Goal: Navigation & Orientation: Find specific page/section

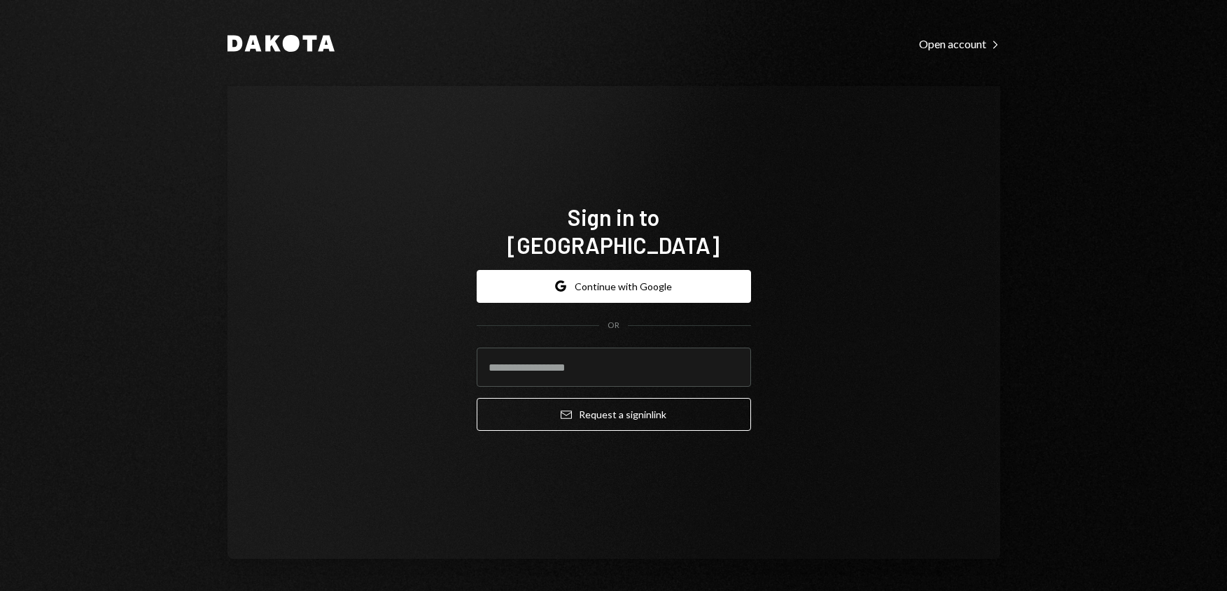
type input "**********"
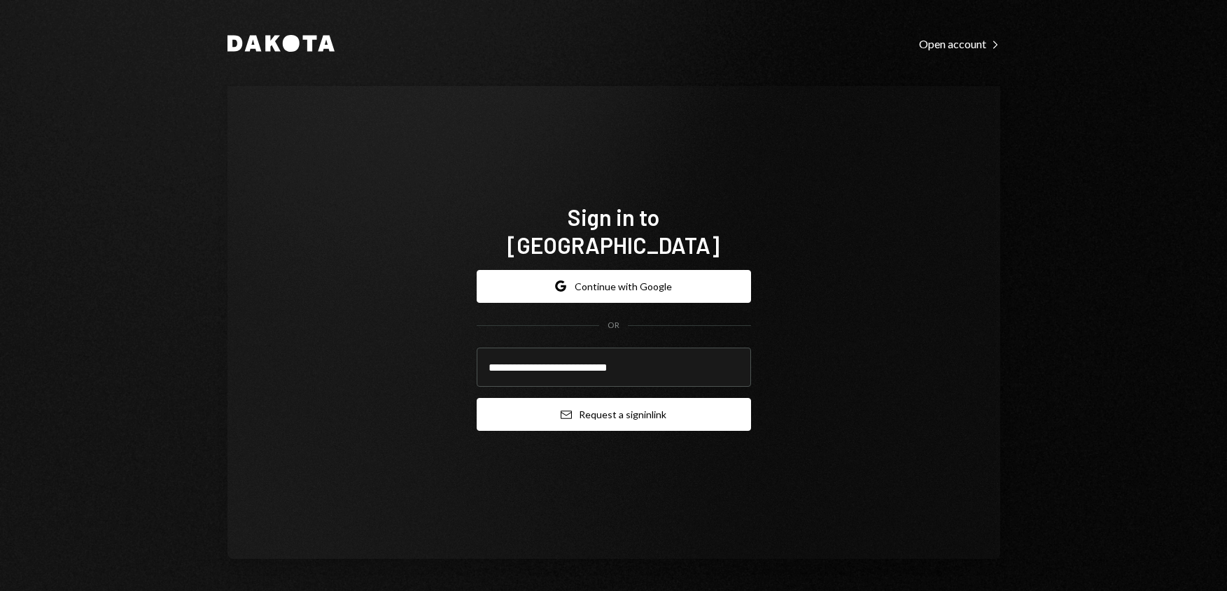
click at [622, 405] on button "Email Request a sign in link" at bounding box center [614, 414] width 274 height 33
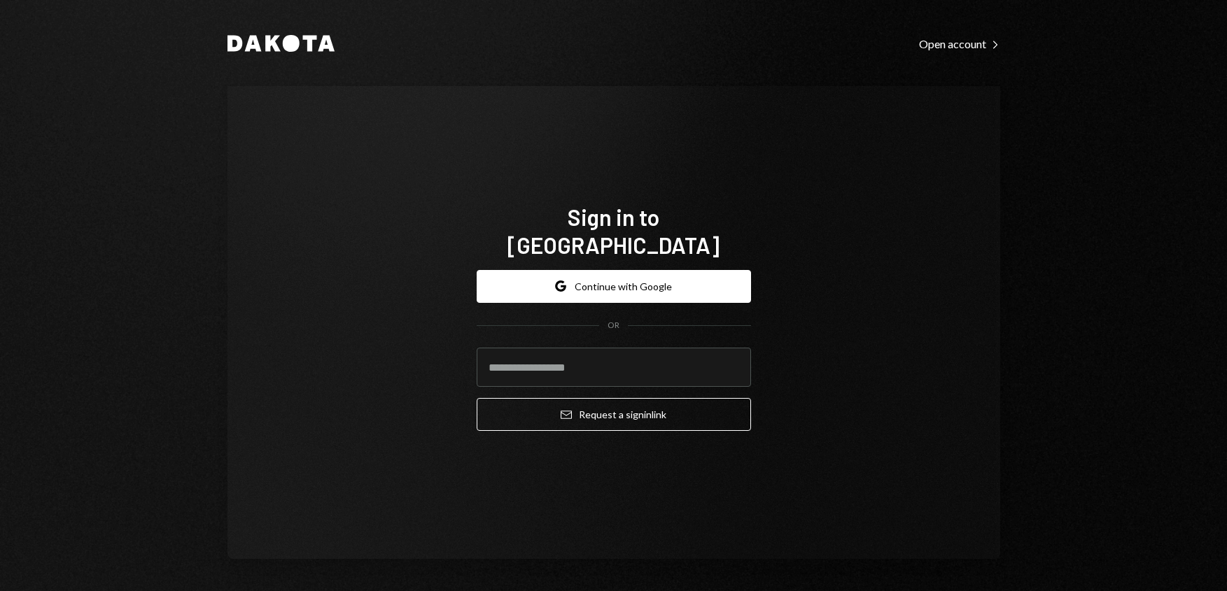
type input "**********"
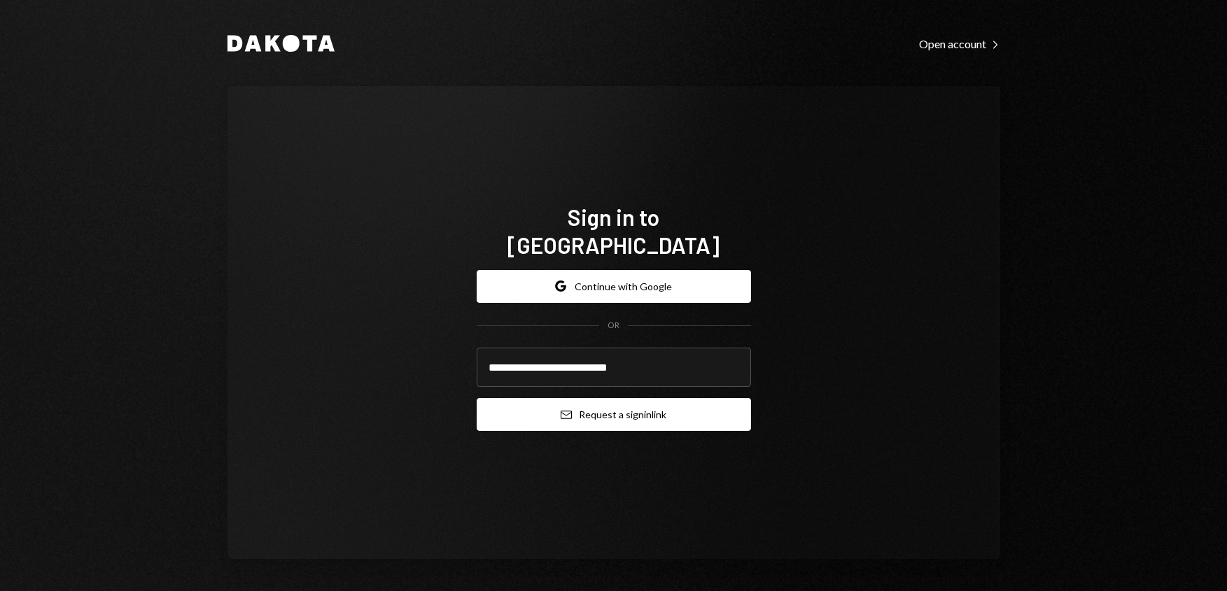
drag, startPoint x: 645, startPoint y: 401, endPoint x: 654, endPoint y: 398, distance: 9.1
click at [645, 400] on button "Email Request a sign in link" at bounding box center [614, 414] width 274 height 33
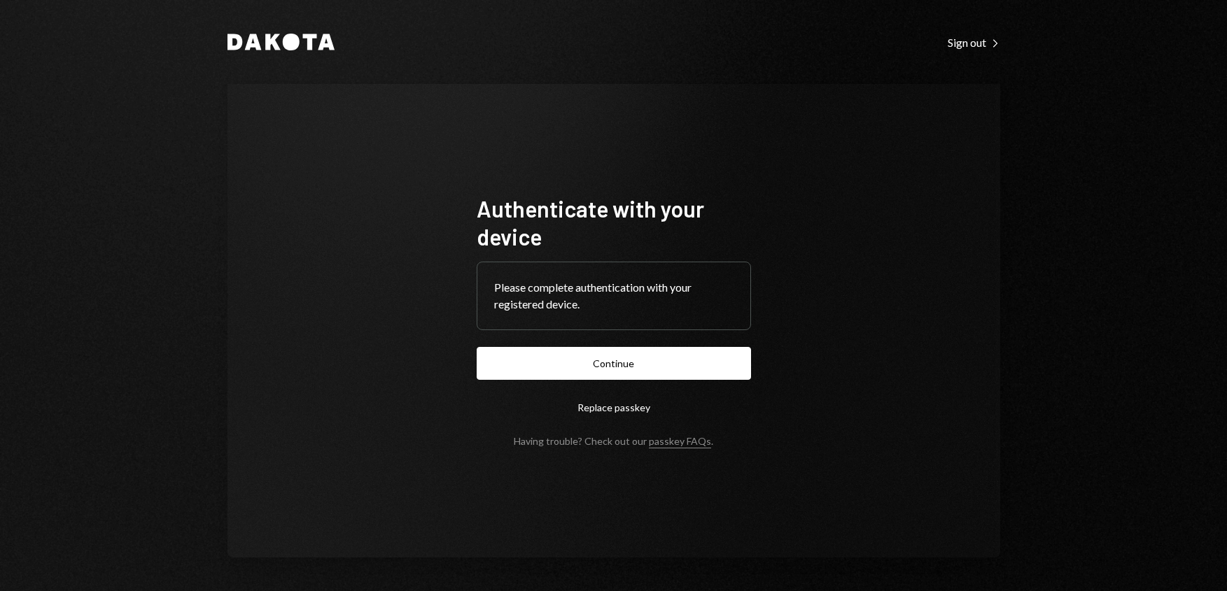
drag, startPoint x: 589, startPoint y: 304, endPoint x: 601, endPoint y: 334, distance: 32.4
click at [589, 304] on div "Please complete authentication with your registered device." at bounding box center [613, 296] width 239 height 34
click at [621, 405] on button "Replace passkey" at bounding box center [614, 407] width 274 height 33
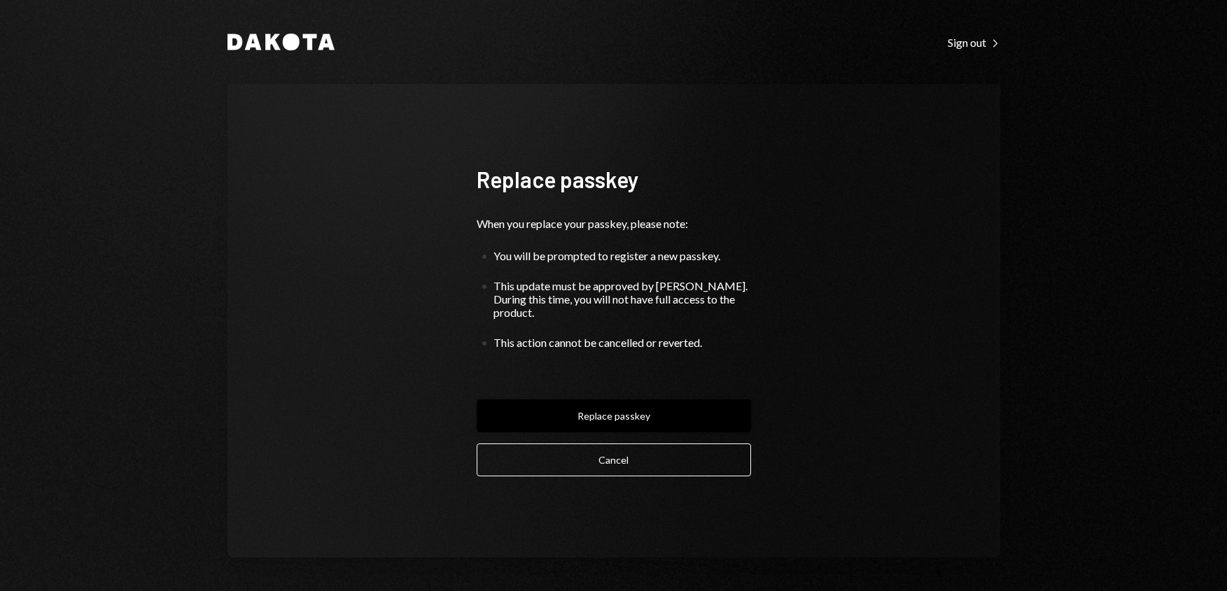
click at [635, 405] on button "Replace passkey" at bounding box center [614, 416] width 274 height 33
click at [631, 411] on button "Replace passkey" at bounding box center [614, 416] width 274 height 33
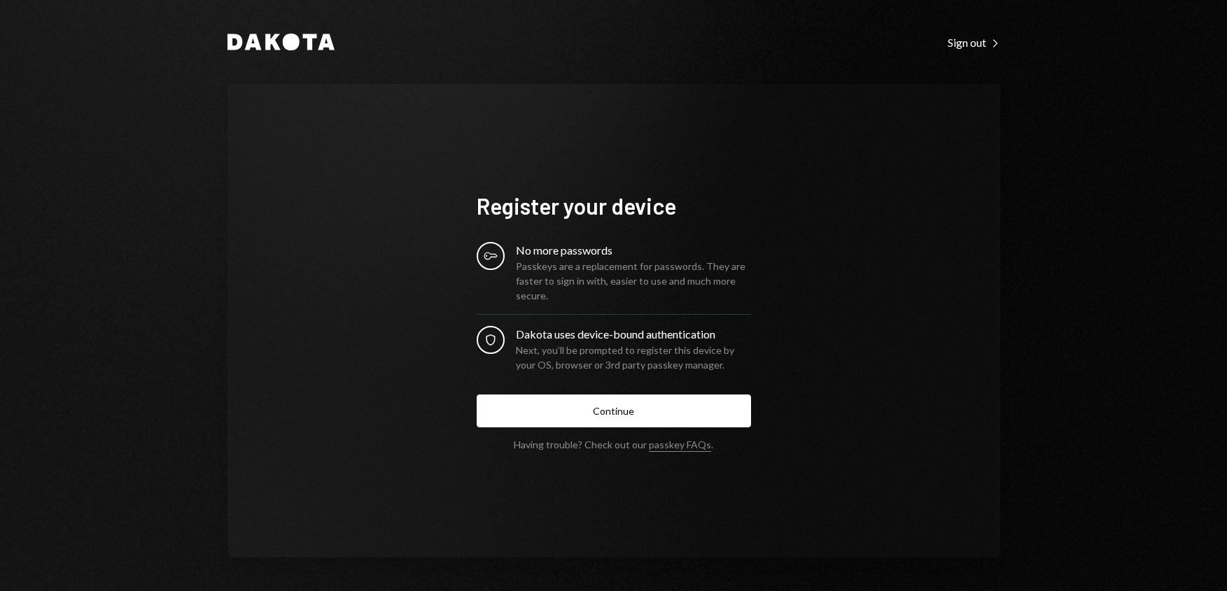
drag, startPoint x: 663, startPoint y: 332, endPoint x: 670, endPoint y: 332, distance: 7.7
click at [663, 333] on div "Dakota uses device-bound authentication" at bounding box center [633, 334] width 235 height 17
drag, startPoint x: 629, startPoint y: 288, endPoint x: 647, endPoint y: 416, distance: 128.7
click at [629, 288] on div "Passkeys are a replacement for passwords. They are faster to sign in with, easi…" at bounding box center [633, 281] width 235 height 44
click at [647, 419] on button "Continue" at bounding box center [614, 411] width 274 height 33
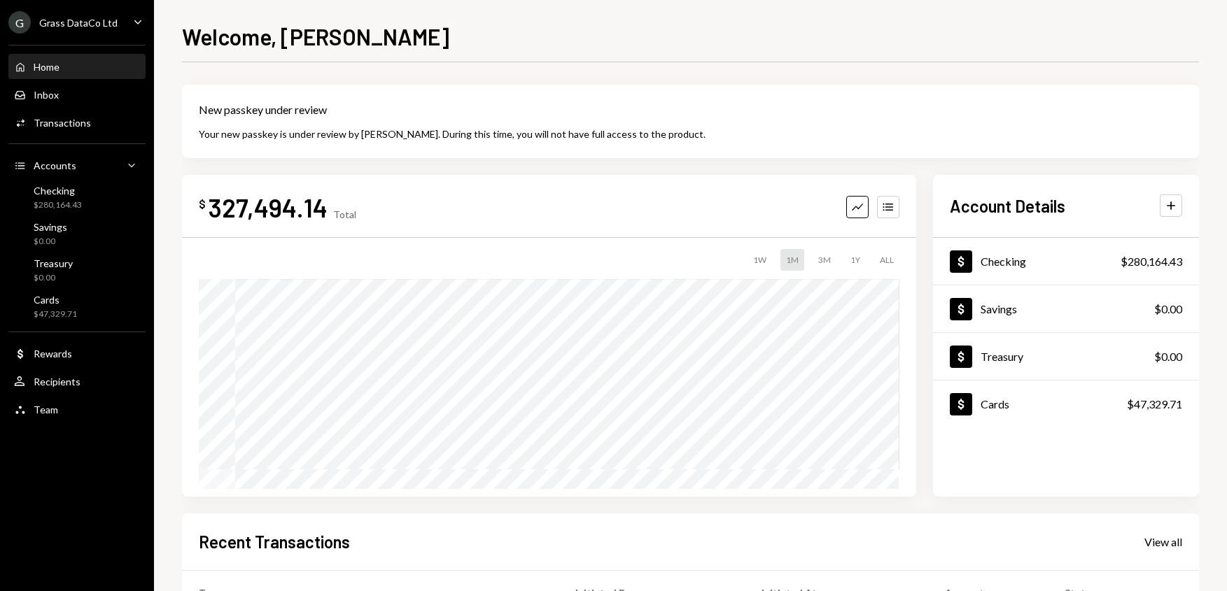
click at [134, 24] on icon "Caret Down" at bounding box center [137, 21] width 15 height 15
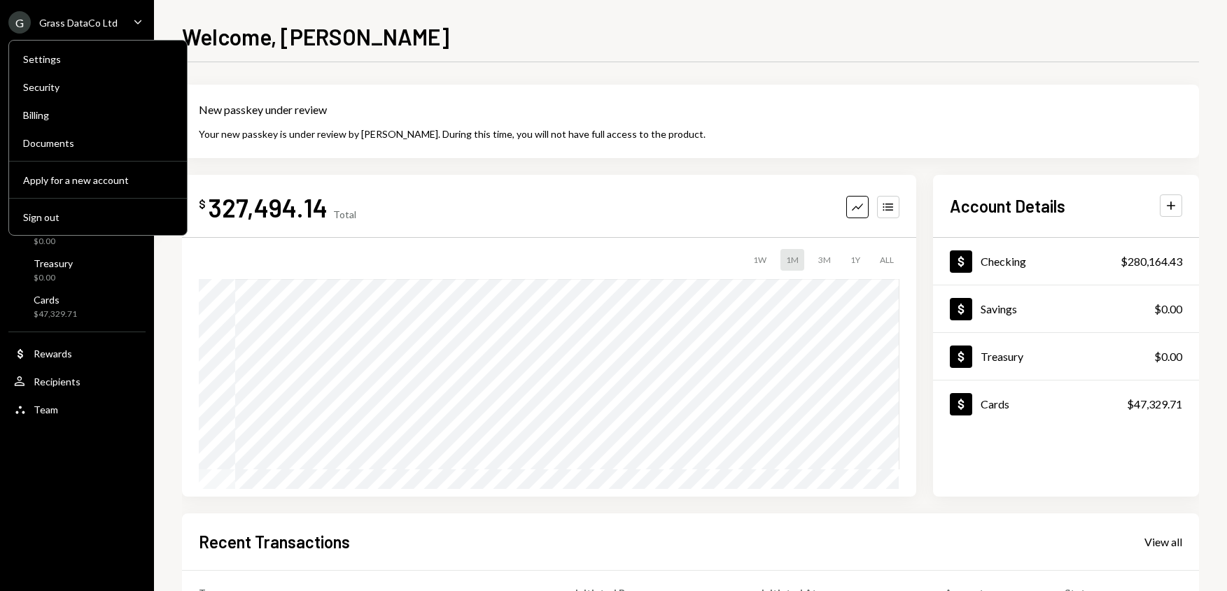
click at [134, 24] on icon "Caret Down" at bounding box center [137, 21] width 15 height 15
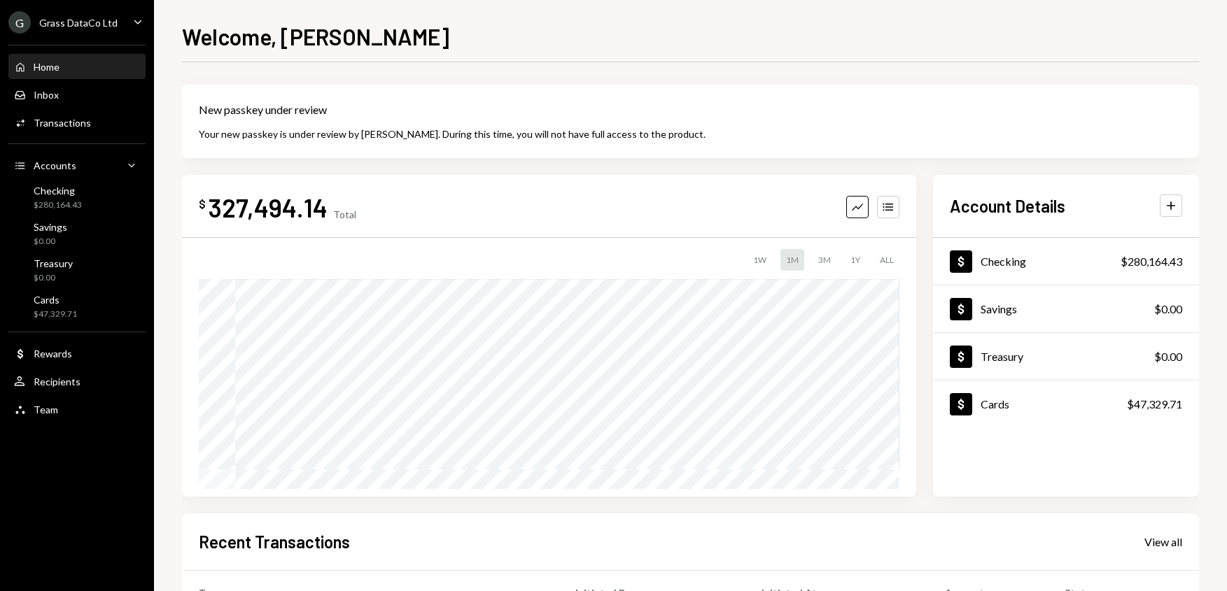
click at [106, 22] on div "Grass DataCo Ltd" at bounding box center [78, 23] width 78 height 12
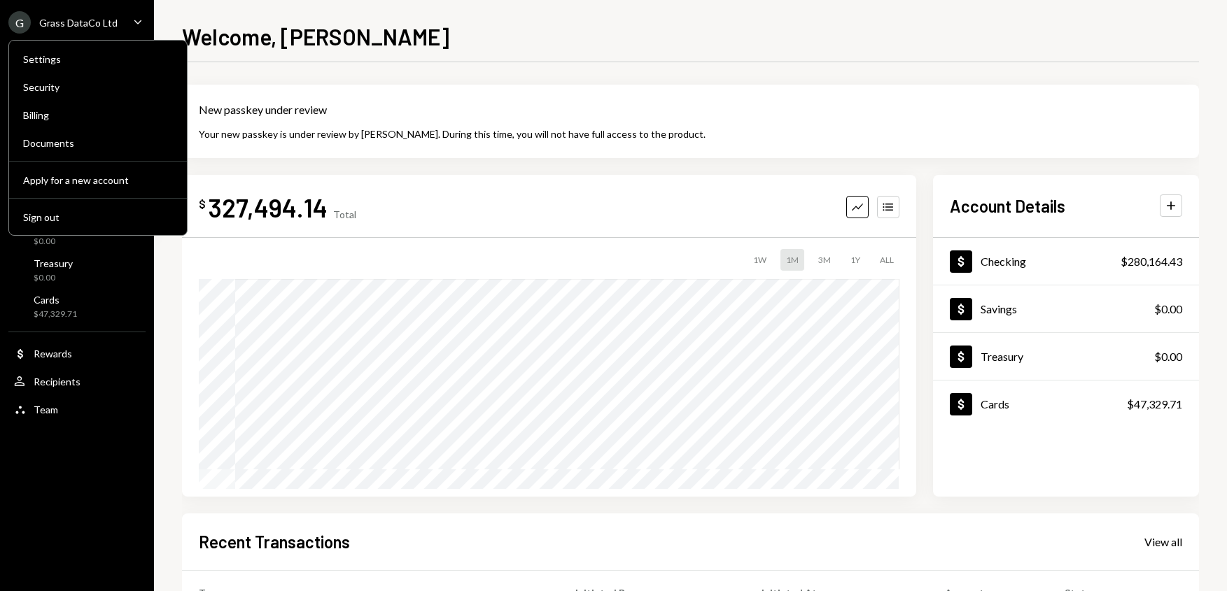
drag, startPoint x: 507, startPoint y: 55, endPoint x: 349, endPoint y: 68, distance: 159.4
click at [505, 56] on div "Welcome, Christina New passkey under review Your new passkey is under review by…" at bounding box center [690, 306] width 1017 height 572
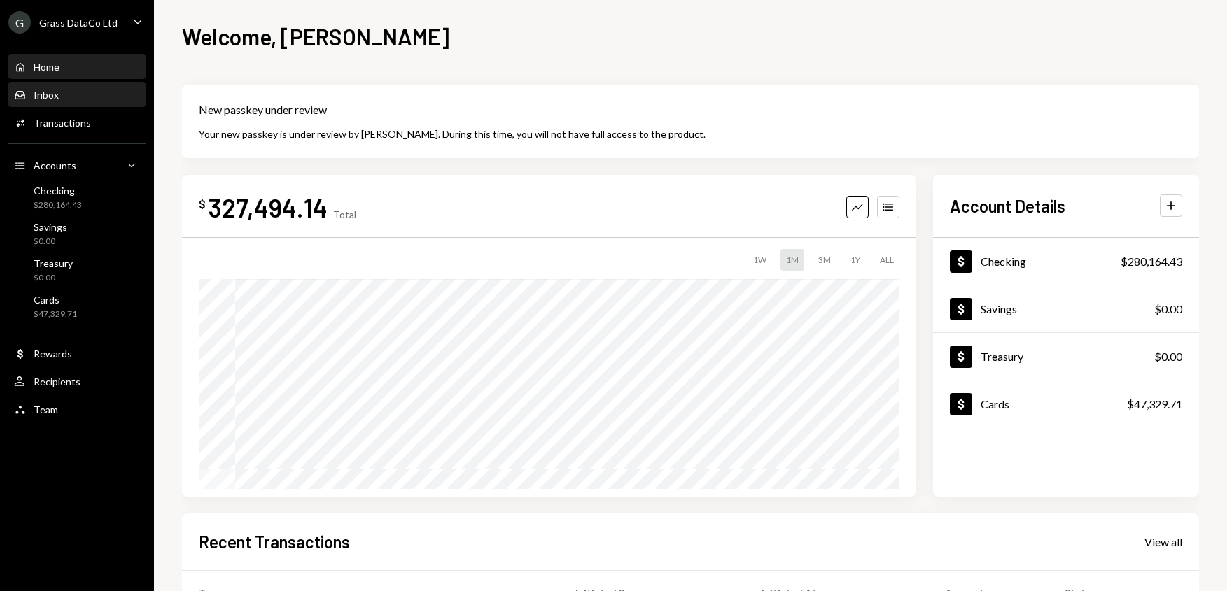
click at [56, 98] on div "Inbox" at bounding box center [46, 95] width 25 height 12
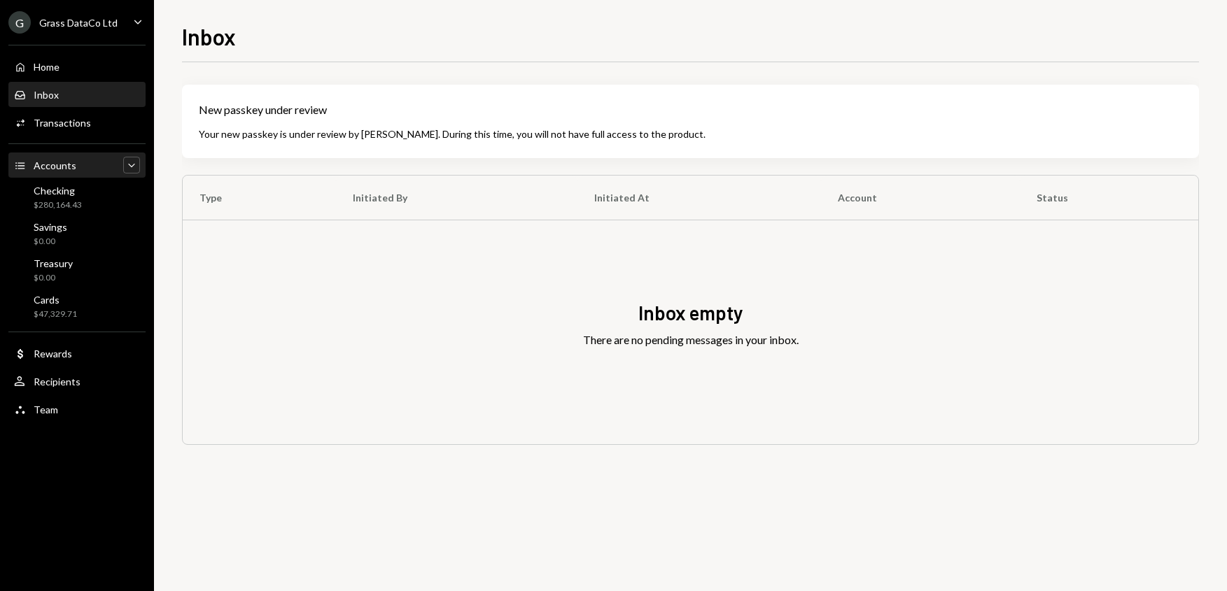
click at [123, 168] on div "Caret Down" at bounding box center [131, 165] width 17 height 17
click at [123, 167] on div "Caret Up" at bounding box center [131, 165] width 17 height 17
click at [454, 106] on div "New passkey under review" at bounding box center [690, 109] width 983 height 17
click at [92, 27] on div "Grass DataCo Ltd" at bounding box center [78, 23] width 78 height 12
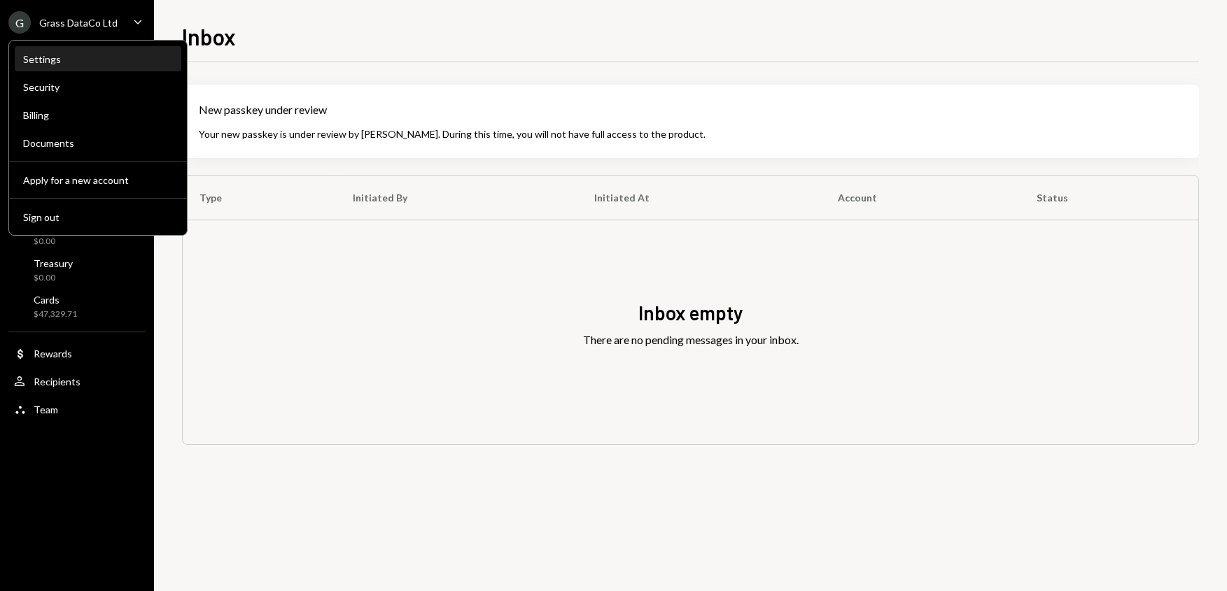
click at [52, 57] on div "Settings" at bounding box center [98, 59] width 150 height 12
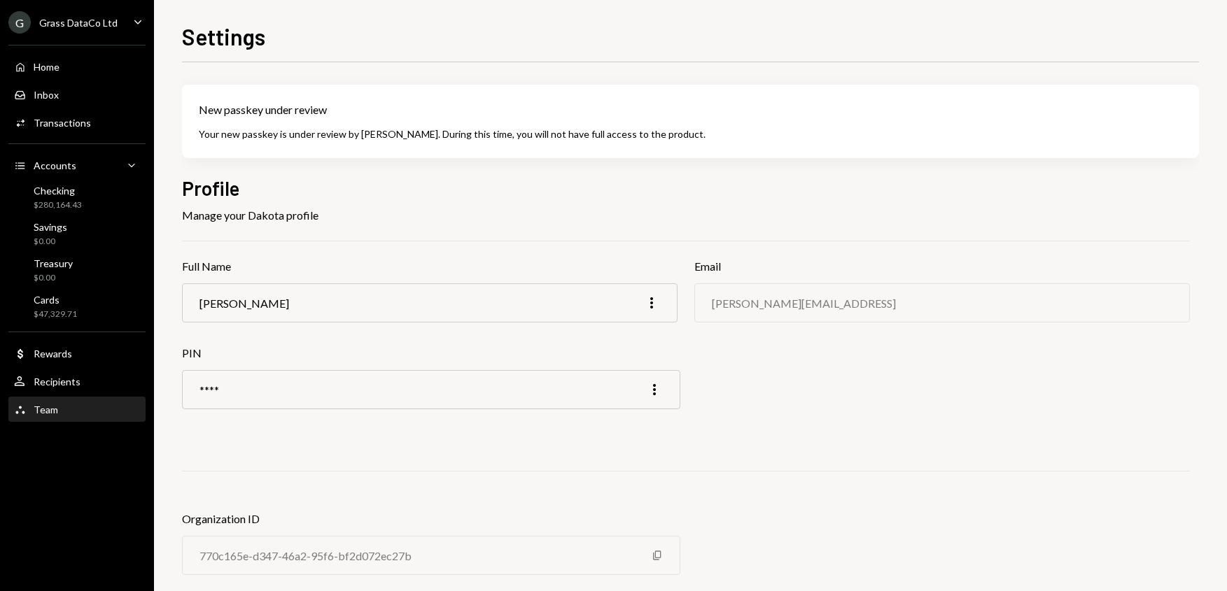
click at [52, 404] on div "Team" at bounding box center [46, 410] width 24 height 12
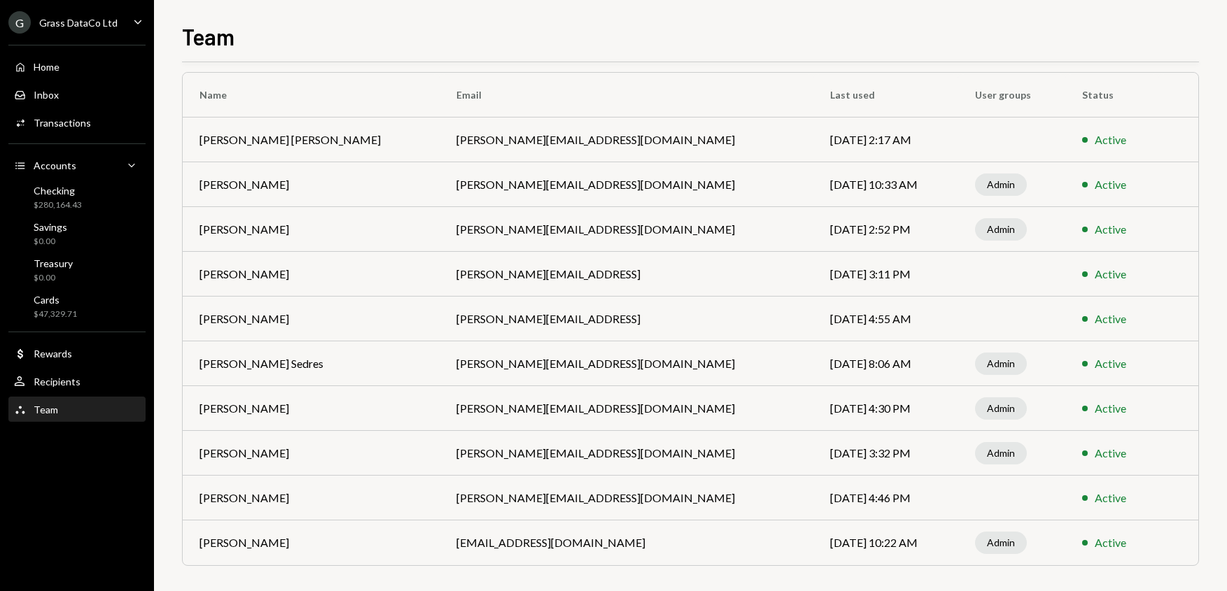
scroll to position [92, 0]
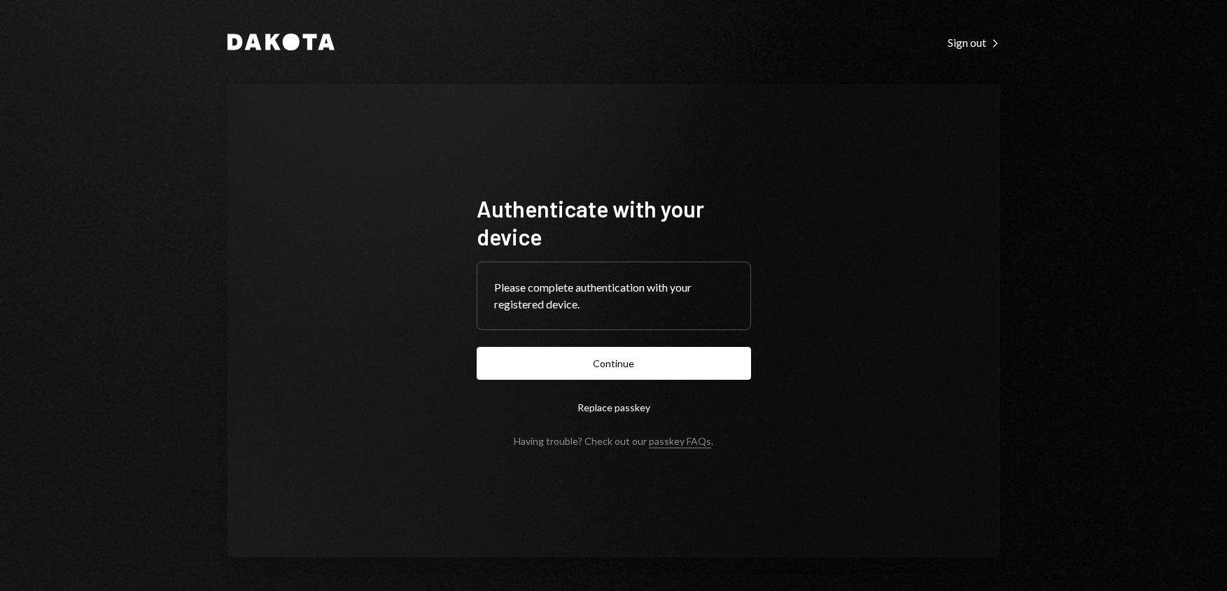
click at [624, 411] on button "Replace passkey" at bounding box center [614, 407] width 274 height 33
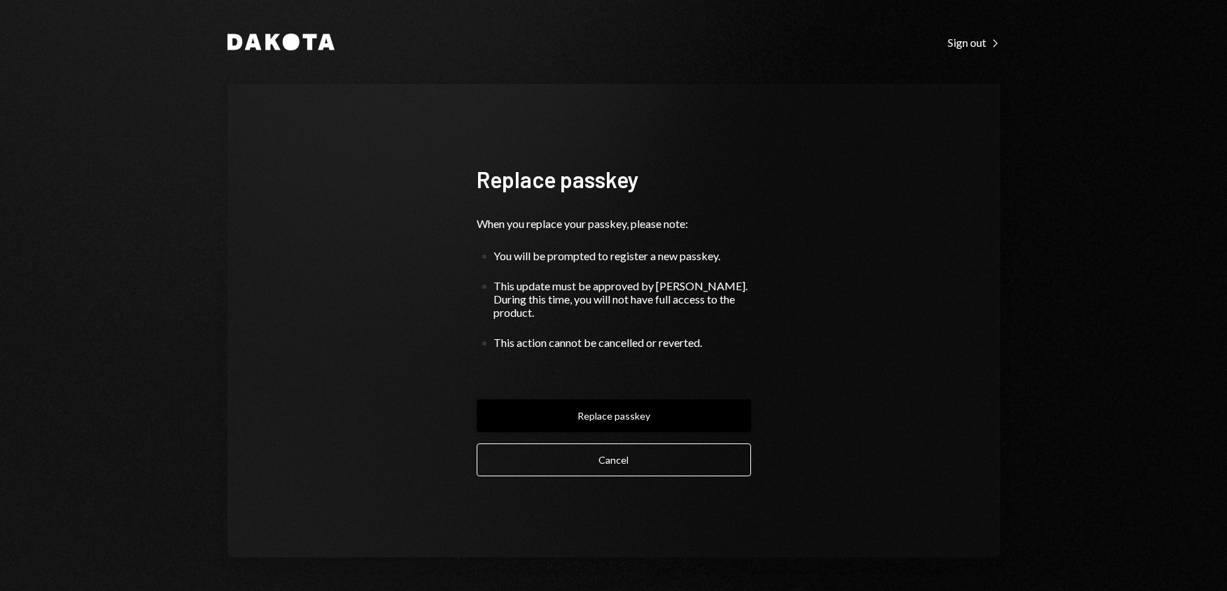
click at [647, 410] on button "Replace passkey" at bounding box center [614, 416] width 274 height 33
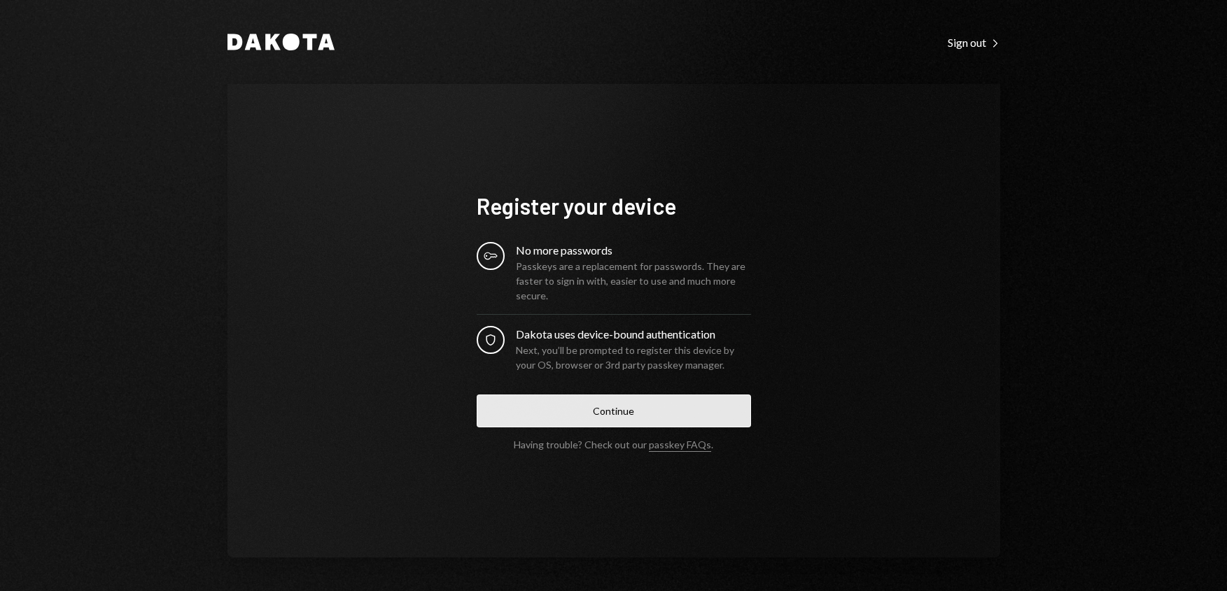
click at [633, 407] on button "Continue" at bounding box center [614, 411] width 274 height 33
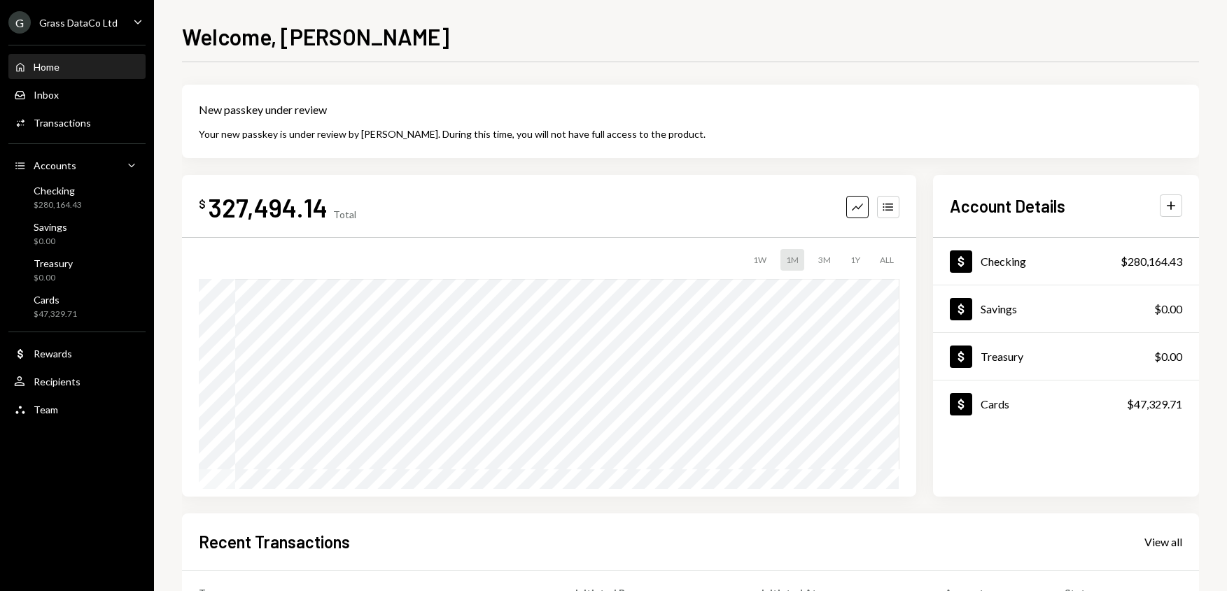
click at [109, 18] on div "Grass DataCo Ltd" at bounding box center [78, 23] width 78 height 12
click at [108, 18] on div "Grass DataCo Ltd" at bounding box center [78, 23] width 78 height 12
click at [111, 18] on div "Grass DataCo Ltd" at bounding box center [78, 23] width 78 height 12
drag, startPoint x: 296, startPoint y: 62, endPoint x: 228, endPoint y: 90, distance: 73.4
click at [296, 62] on div "New passkey under review Your new passkey is under review by Dakota. During thi…" at bounding box center [690, 465] width 1017 height 806
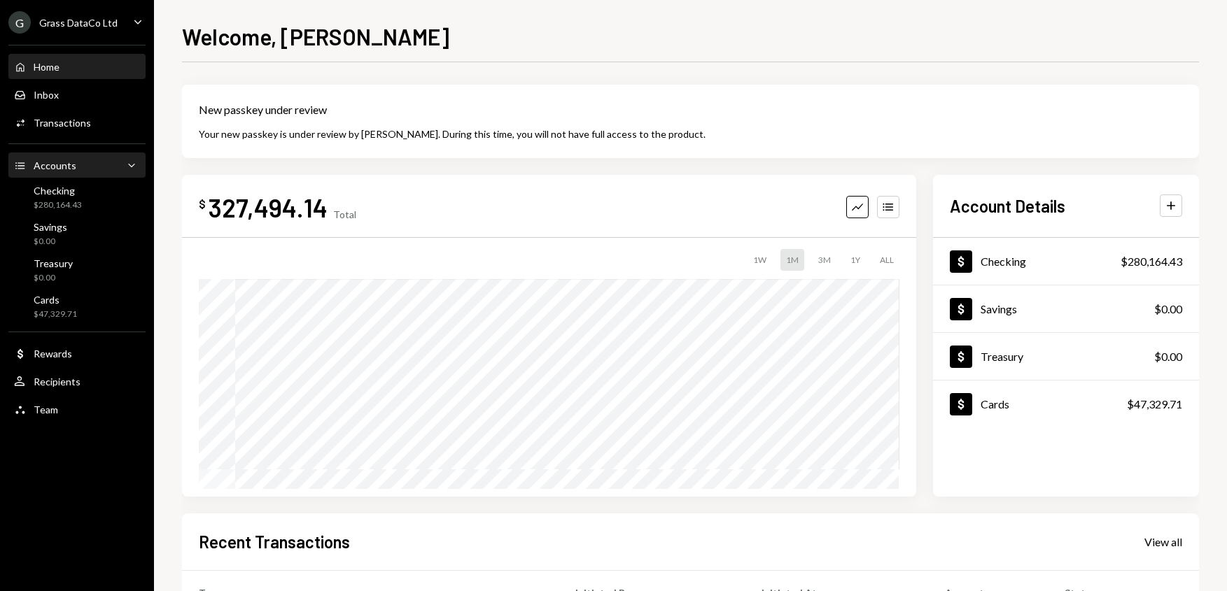
click at [102, 170] on div "Accounts Accounts Caret Down" at bounding box center [77, 165] width 126 height 15
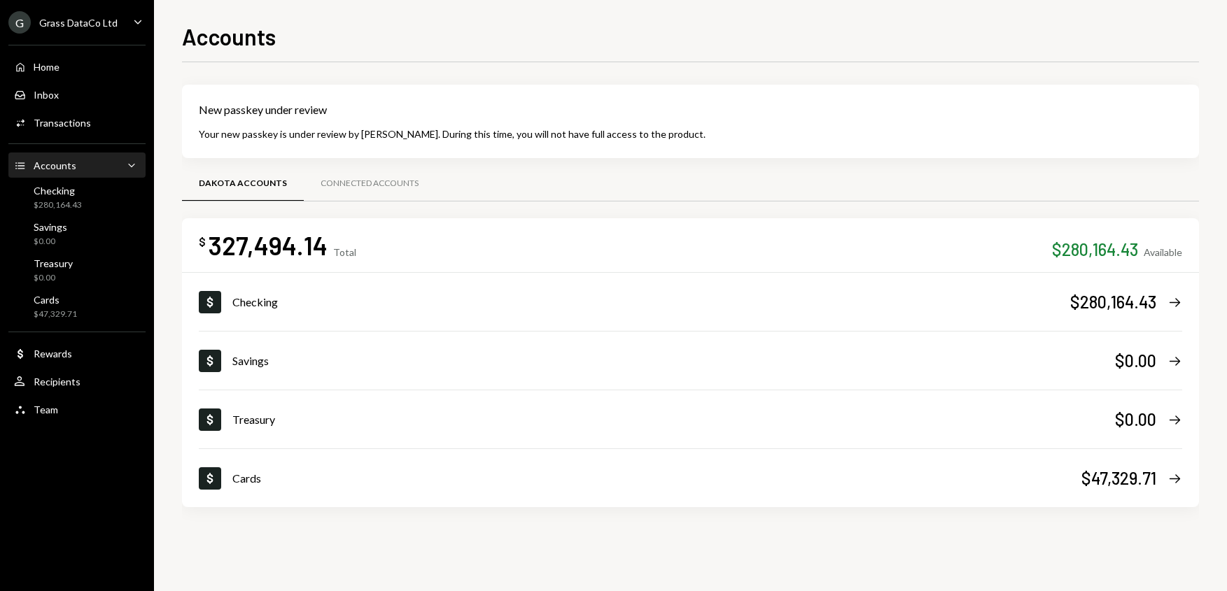
drag, startPoint x: 426, startPoint y: 253, endPoint x: 419, endPoint y: 255, distance: 7.8
click at [426, 253] on div "$ 327,494.14 Total $280,164.43 Available" at bounding box center [690, 245] width 983 height 31
click at [371, 191] on div "Connected Accounts" at bounding box center [370, 185] width 132 height 34
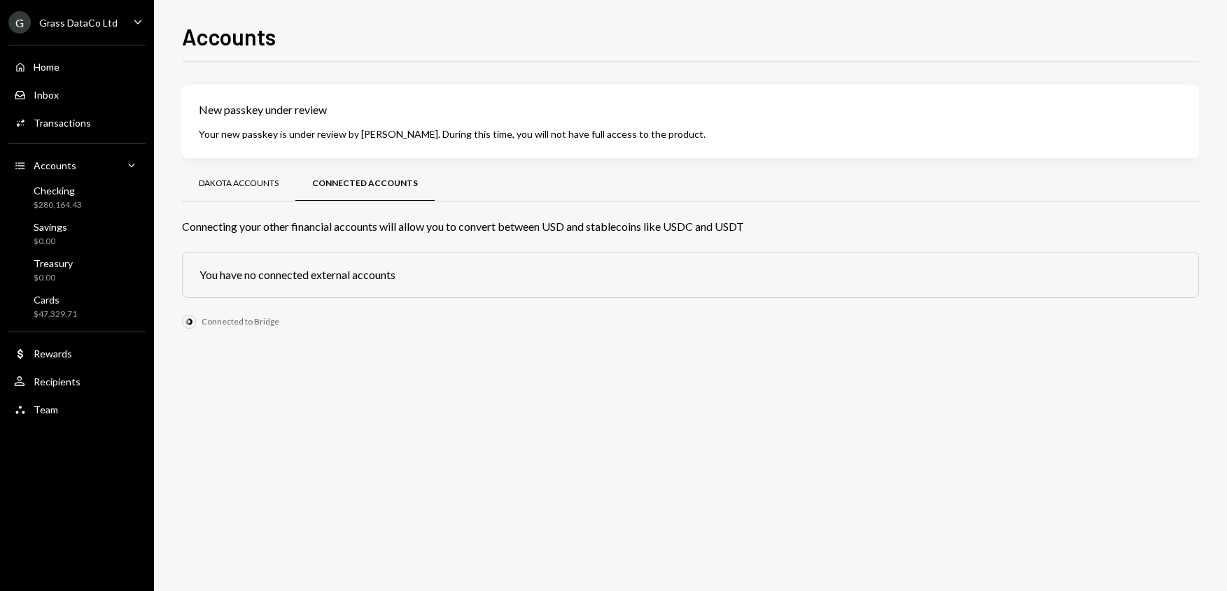
click at [264, 184] on div "Dakota Accounts" at bounding box center [239, 184] width 80 height 12
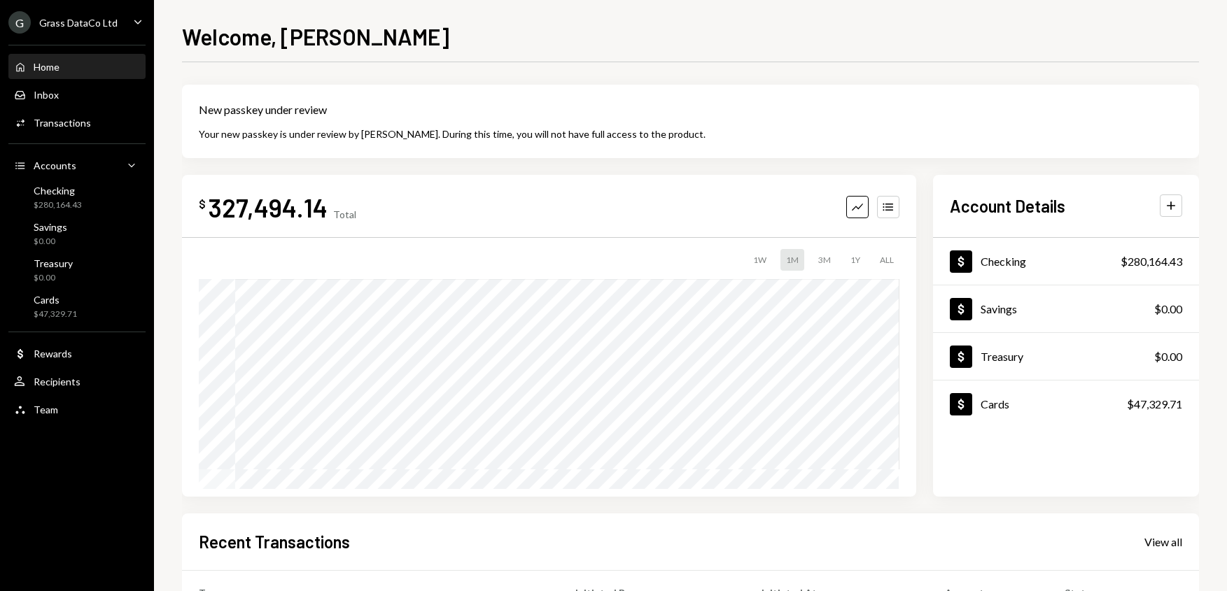
click at [72, 72] on div "Home Home" at bounding box center [77, 67] width 126 height 13
click at [754, 210] on div "$ 327,494.14 Total Graph Accounts" at bounding box center [549, 207] width 701 height 31
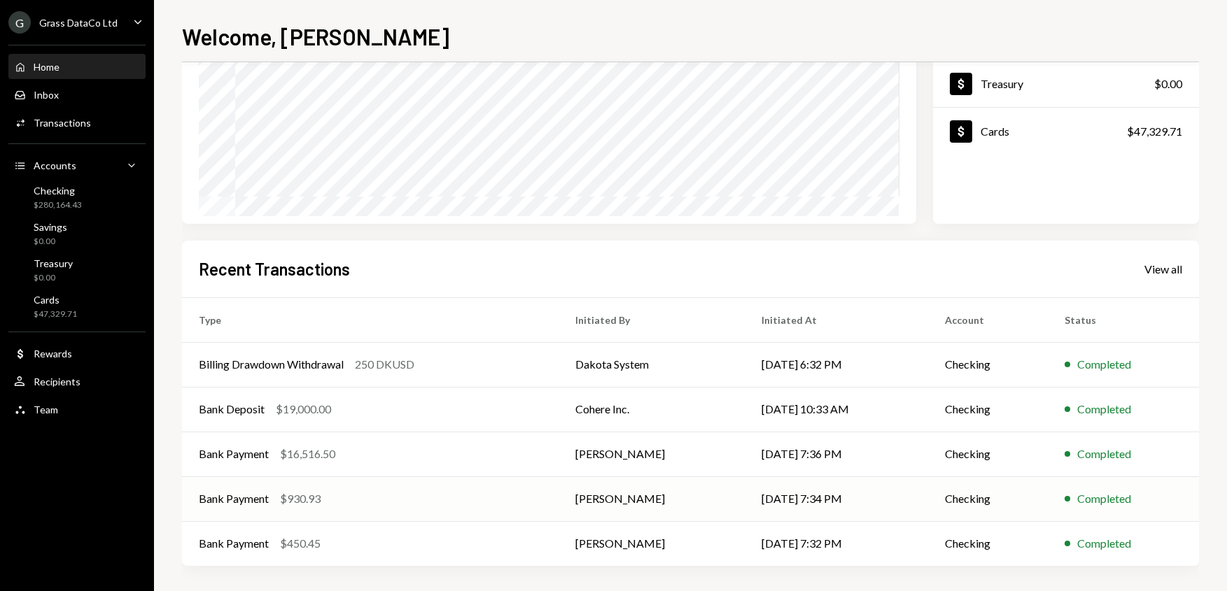
scroll to position [272, 0]
click at [69, 164] on div "Accounts" at bounding box center [55, 166] width 43 height 12
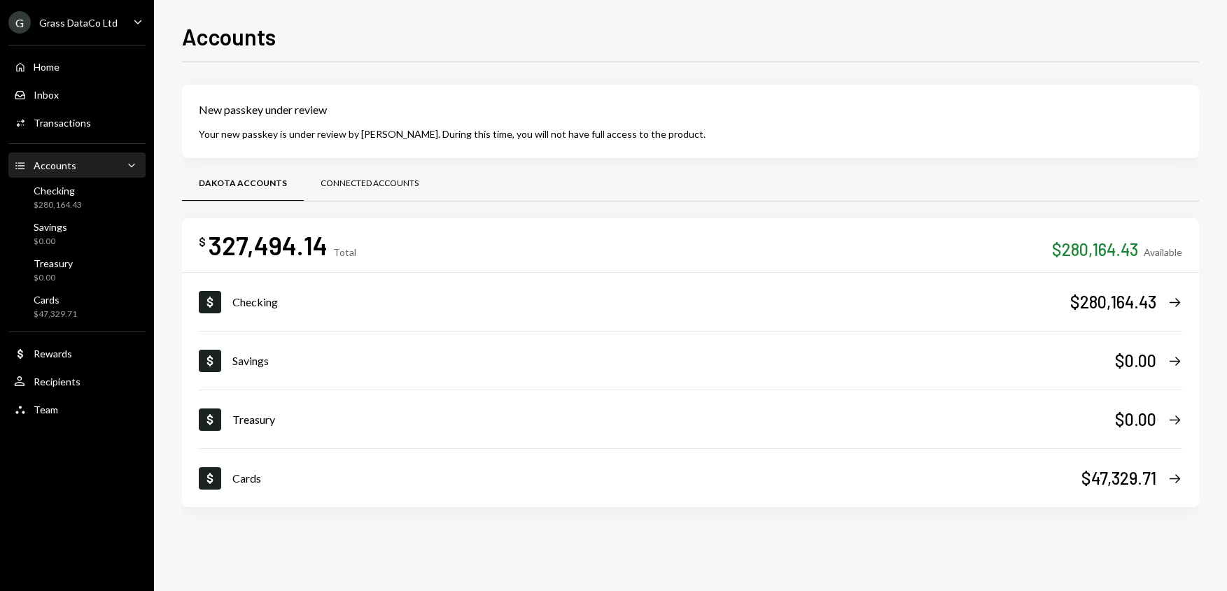
drag, startPoint x: 243, startPoint y: 180, endPoint x: 386, endPoint y: 181, distance: 143.5
click at [244, 180] on div "Dakota Accounts" at bounding box center [243, 184] width 88 height 12
click at [549, 254] on div "$ 327,494.14 Total $280,164.43 Available" at bounding box center [690, 245] width 983 height 31
drag, startPoint x: 549, startPoint y: 253, endPoint x: 403, endPoint y: 242, distance: 146.0
click at [549, 253] on div "$ 327,494.14 Total $280,164.43 Available" at bounding box center [690, 245] width 983 height 31
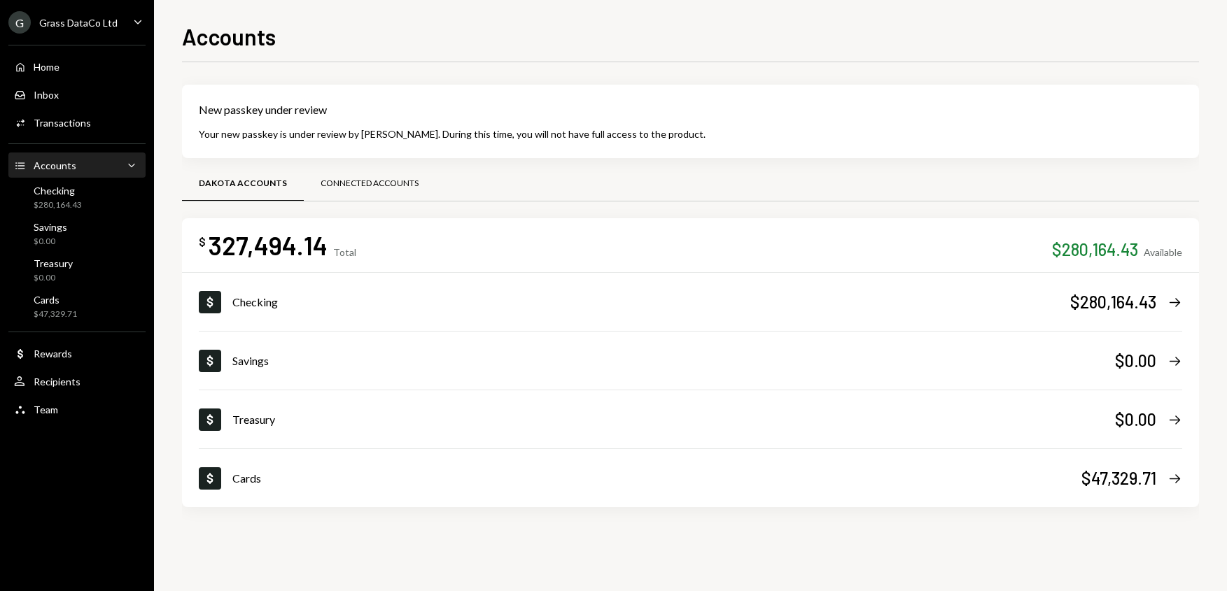
click at [332, 184] on div "Connected Accounts" at bounding box center [370, 184] width 98 height 12
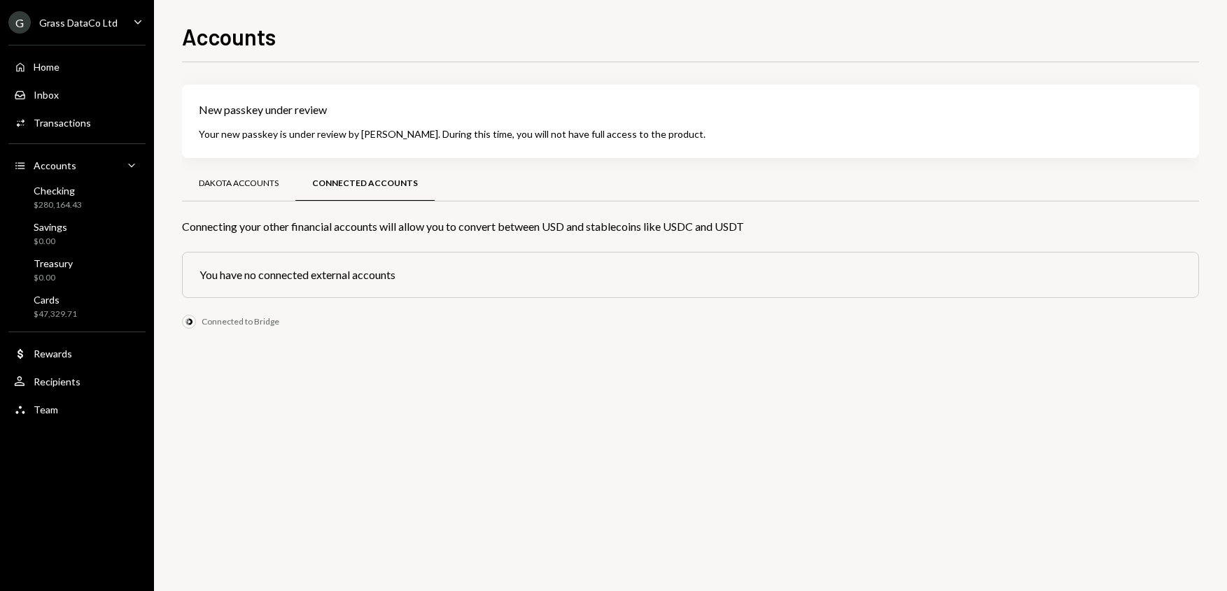
click at [255, 185] on div "Dakota Accounts" at bounding box center [239, 184] width 80 height 12
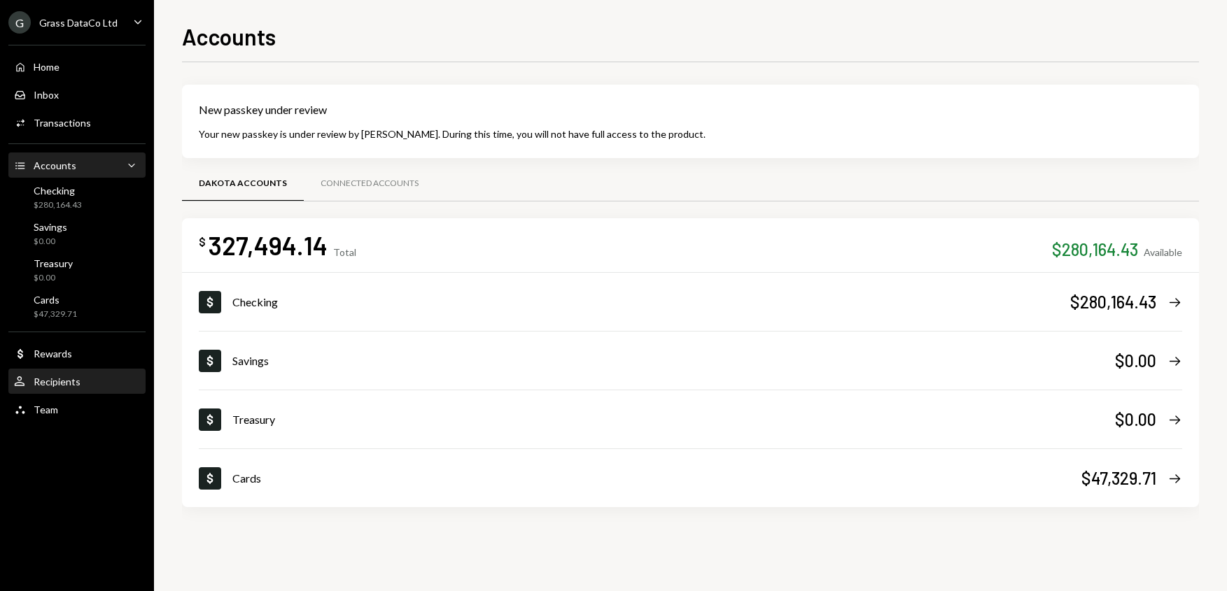
click at [77, 387] on div "Recipients" at bounding box center [57, 382] width 47 height 12
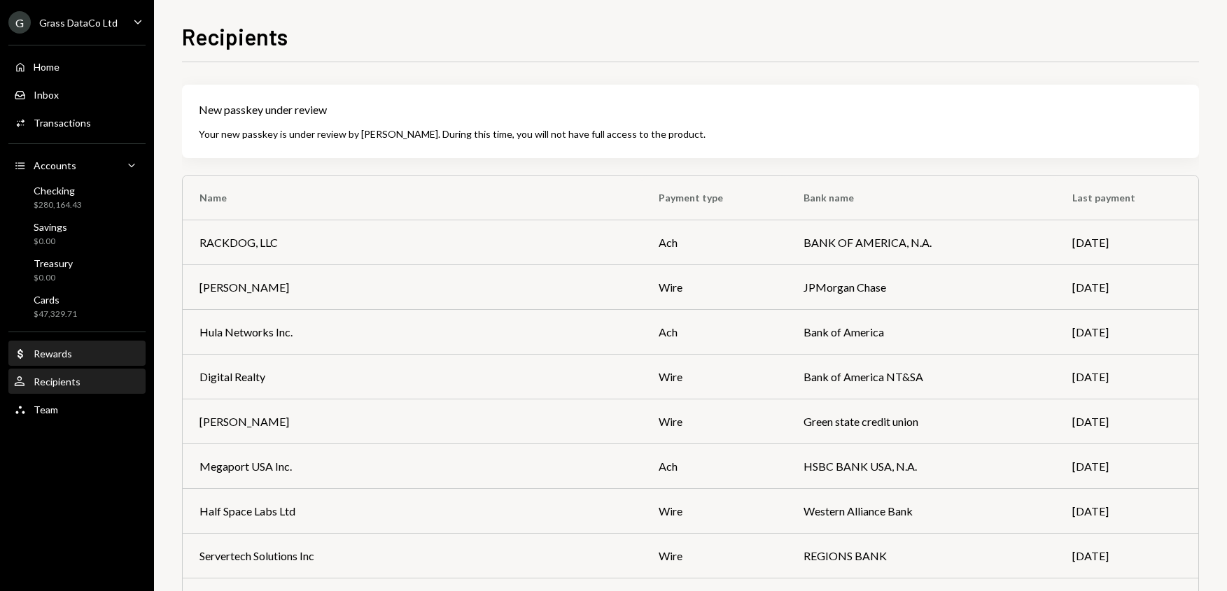
click at [54, 349] on div "Rewards" at bounding box center [53, 354] width 38 height 12
